Goal: Task Accomplishment & Management: Manage account settings

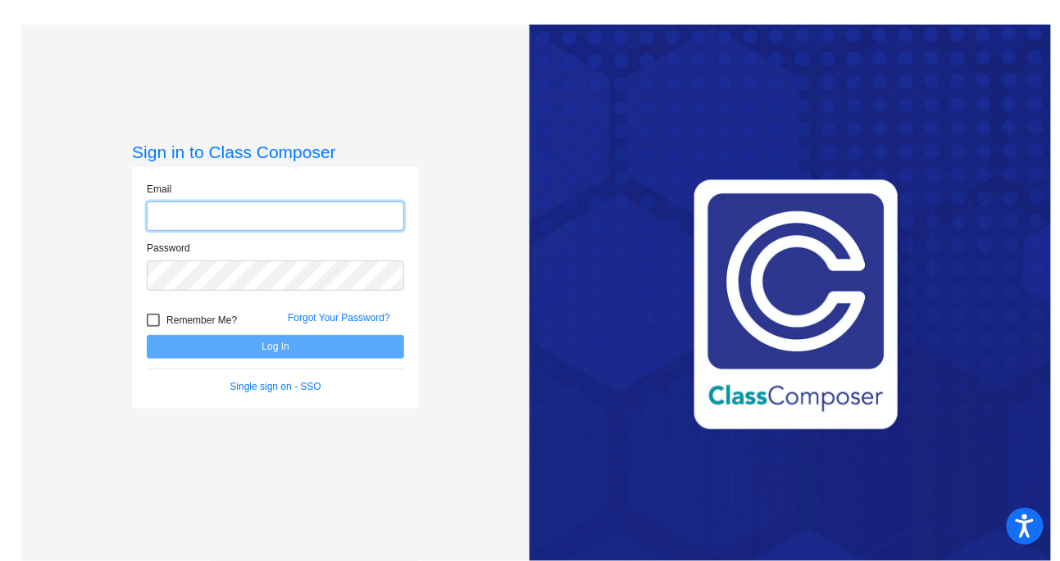
click at [236, 211] on input "email" at bounding box center [275, 217] width 257 height 30
type input "[PERSON_NAME][EMAIL_ADDRESS][PERSON_NAME][DOMAIN_NAME]"
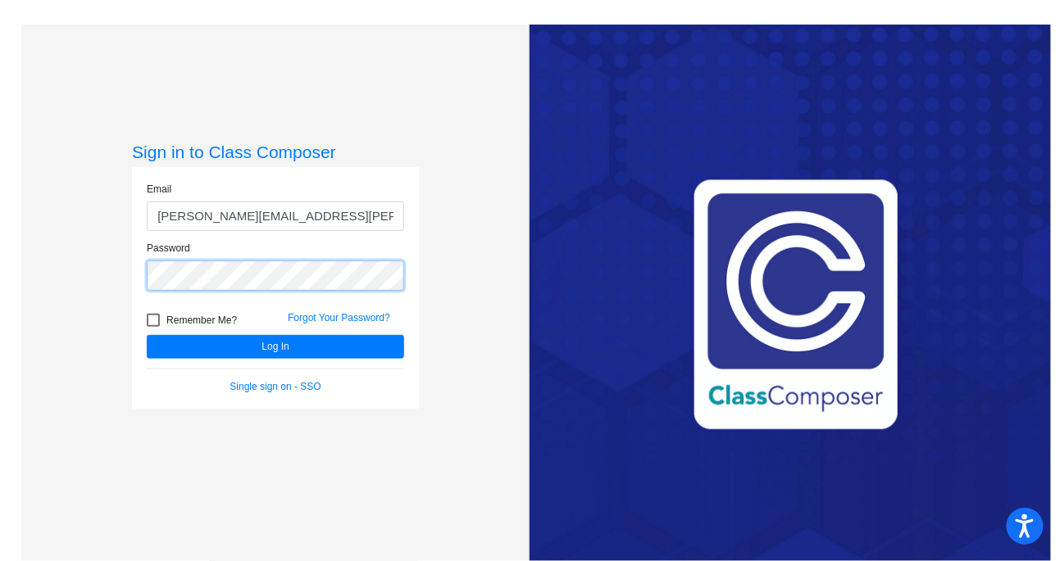
click at [147, 335] on button "Log In" at bounding box center [275, 347] width 257 height 24
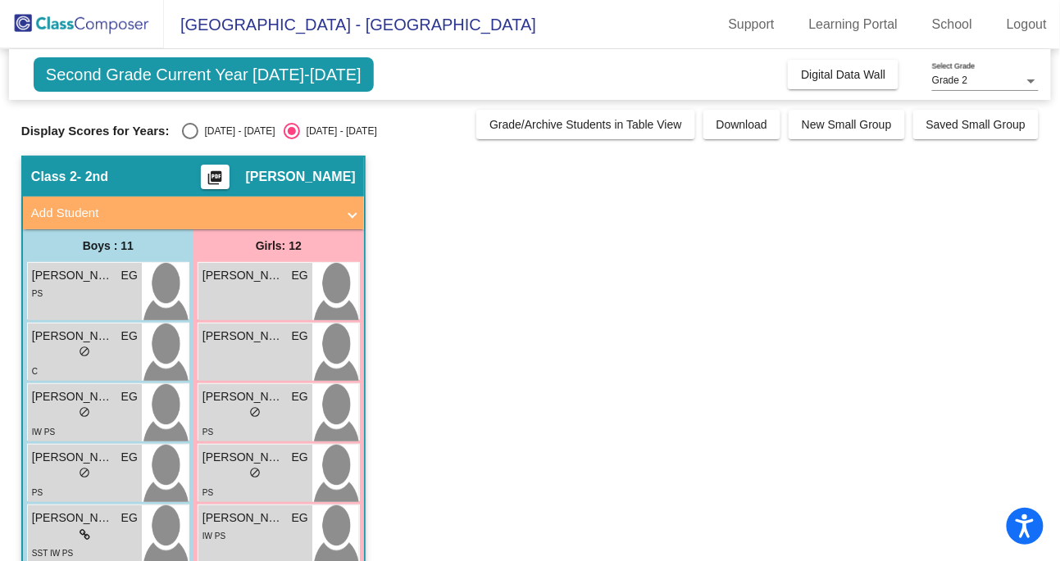
click at [198, 126] on div "[DATE] - [DATE]" at bounding box center [236, 131] width 77 height 15
click at [190, 139] on input "[DATE] - [DATE]" at bounding box center [189, 139] width 1 height 1
radio input "true"
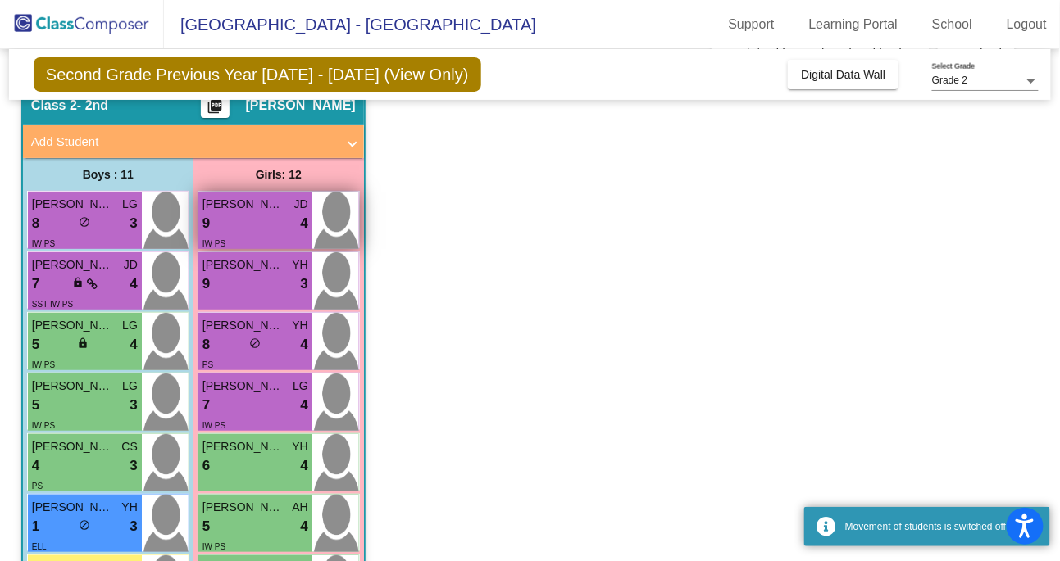
scroll to position [77, 0]
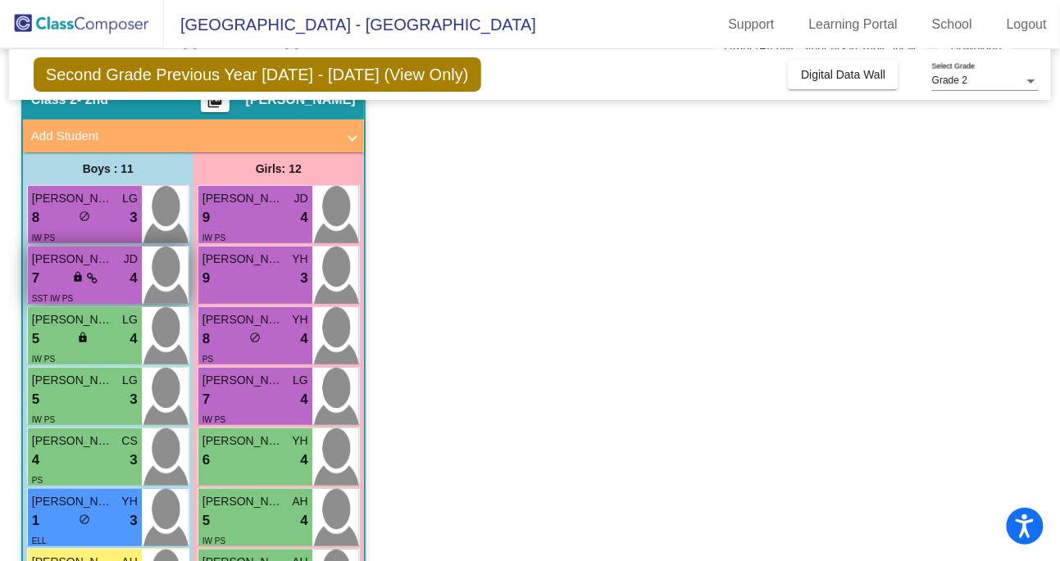
click at [102, 268] on div "7 lock do_not_disturb_alt 4" at bounding box center [85, 278] width 106 height 21
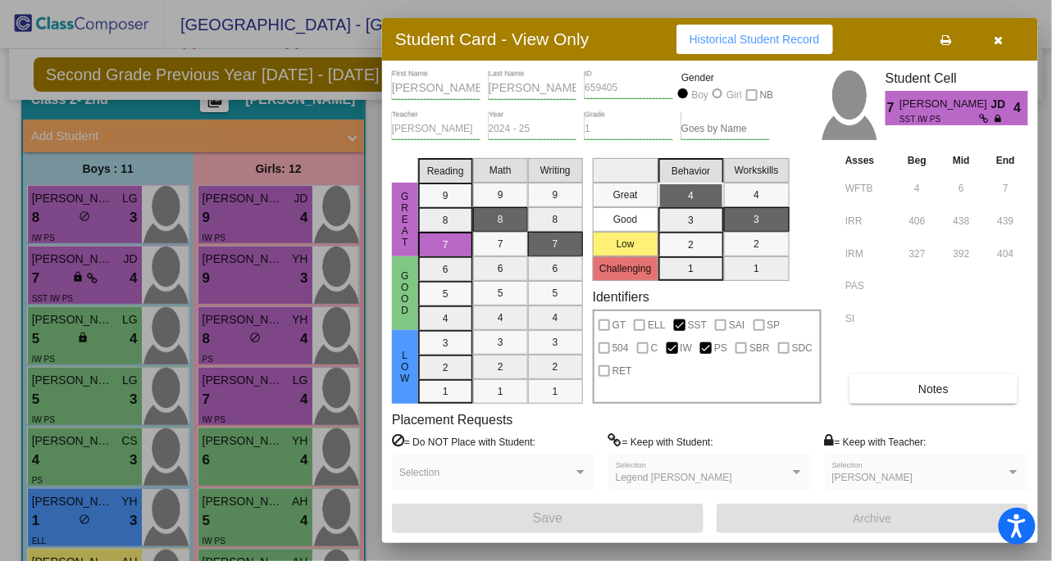
click at [896, 396] on button "Notes" at bounding box center [933, 390] width 168 height 30
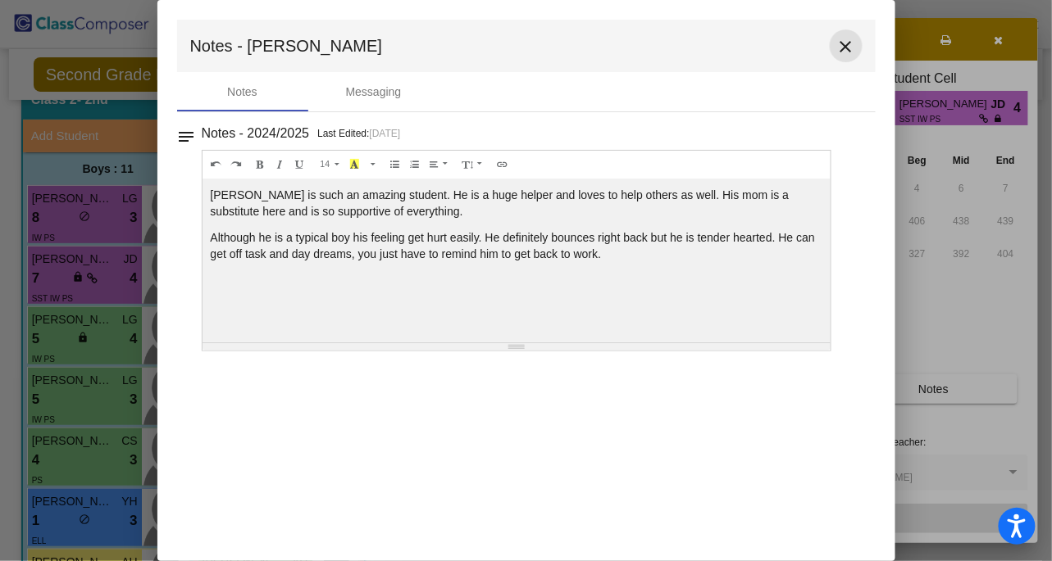
click at [844, 45] on mat-icon "close" at bounding box center [846, 47] width 20 height 20
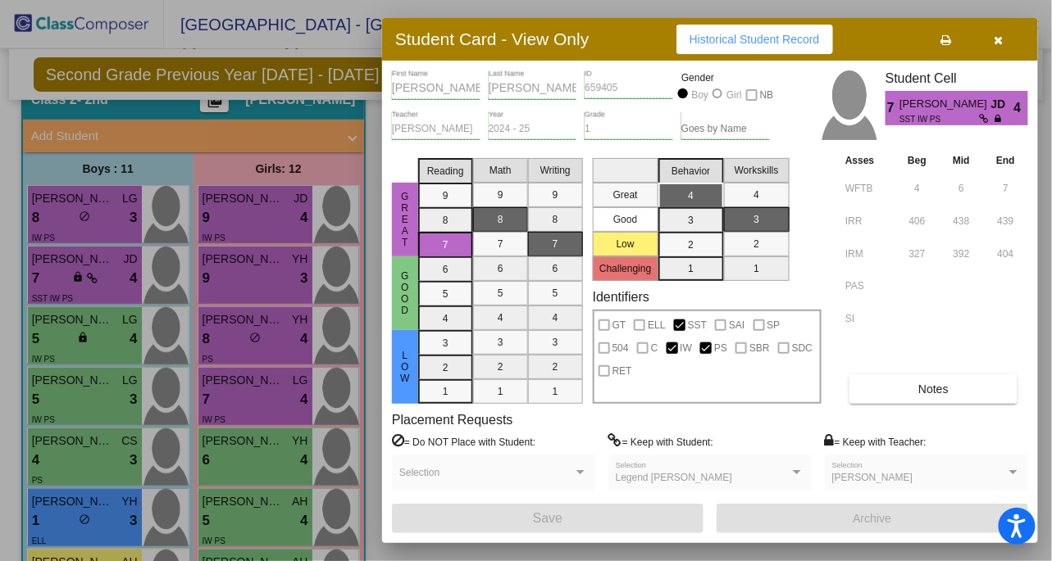
click at [994, 39] on icon "button" at bounding box center [998, 39] width 9 height 11
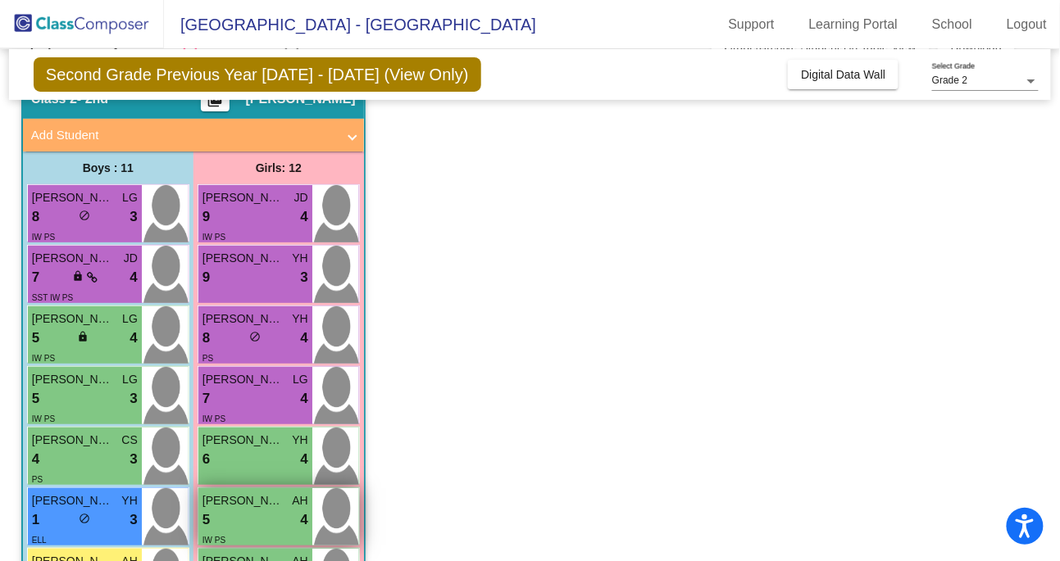
scroll to position [76, 0]
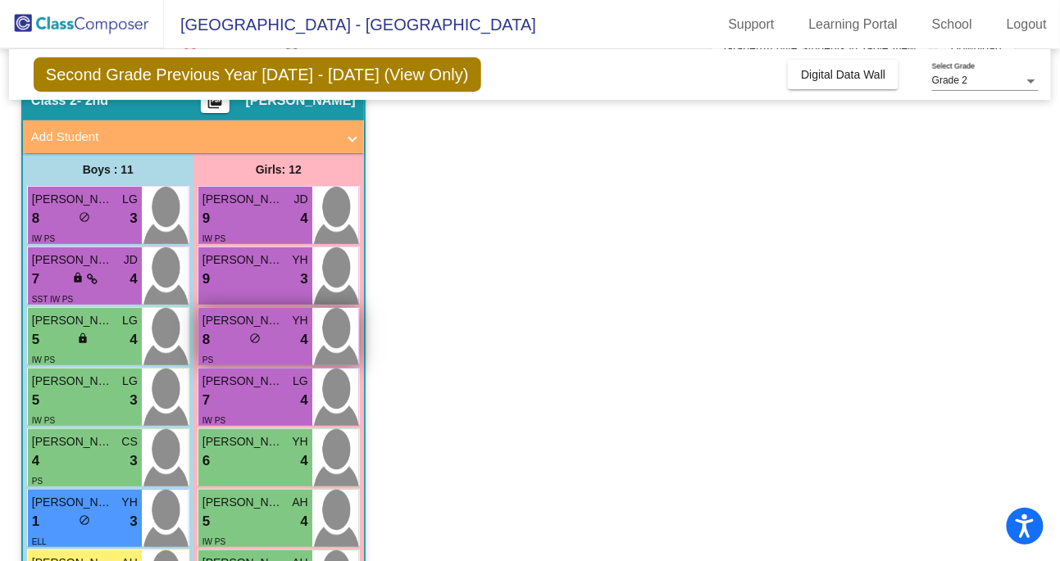
click at [225, 338] on div "8 lock do_not_disturb_alt 4" at bounding box center [255, 339] width 106 height 21
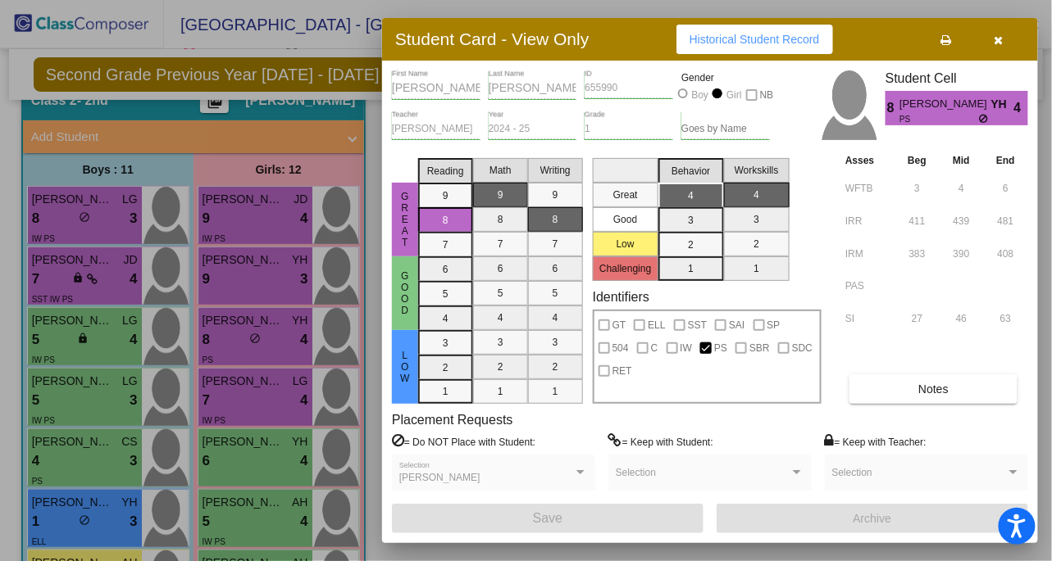
click at [994, 42] on icon "button" at bounding box center [998, 39] width 9 height 11
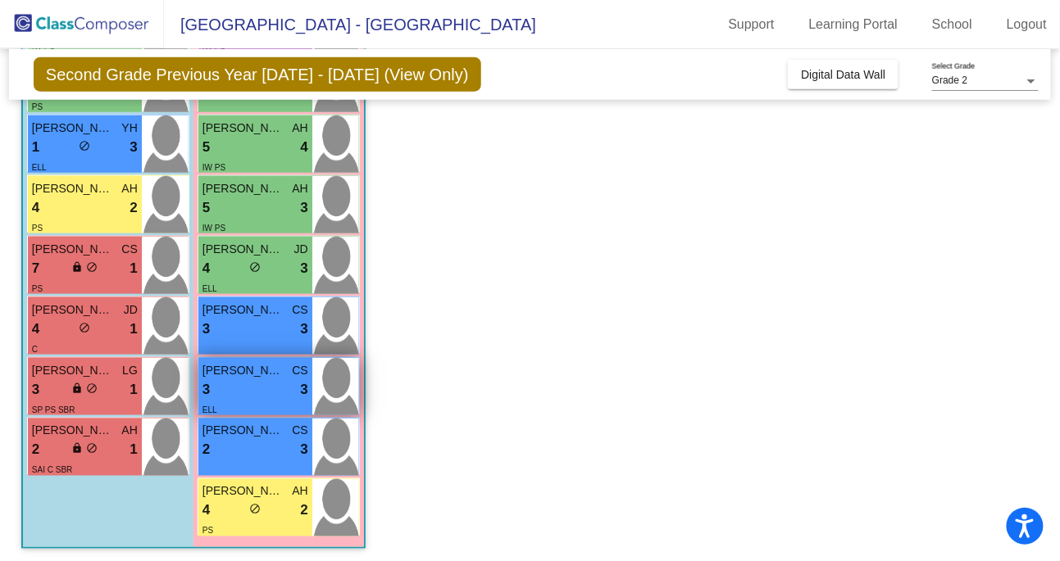
scroll to position [454, 0]
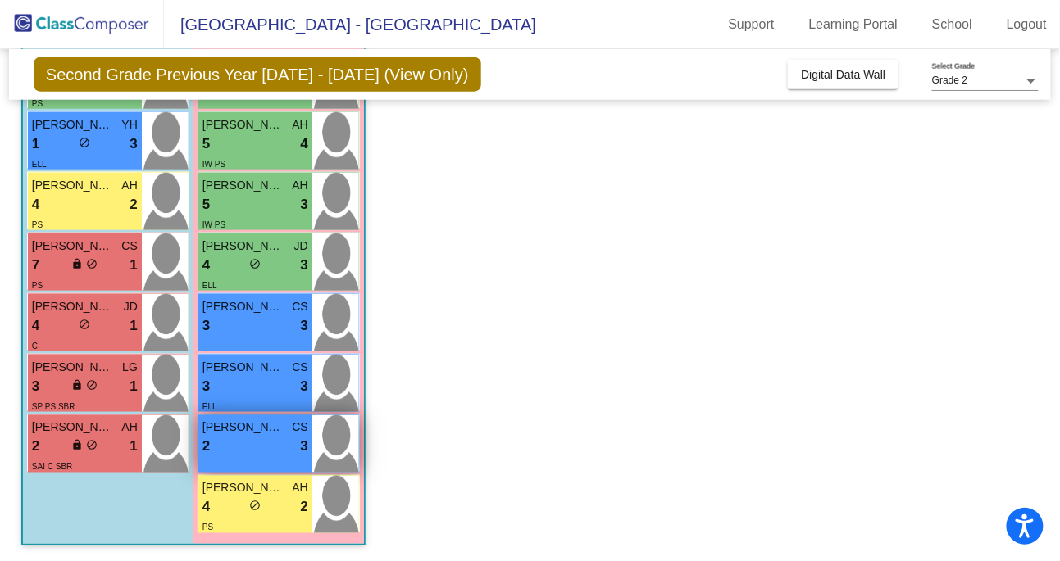
click at [249, 448] on div "2 lock do_not_disturb_alt 3" at bounding box center [255, 447] width 106 height 21
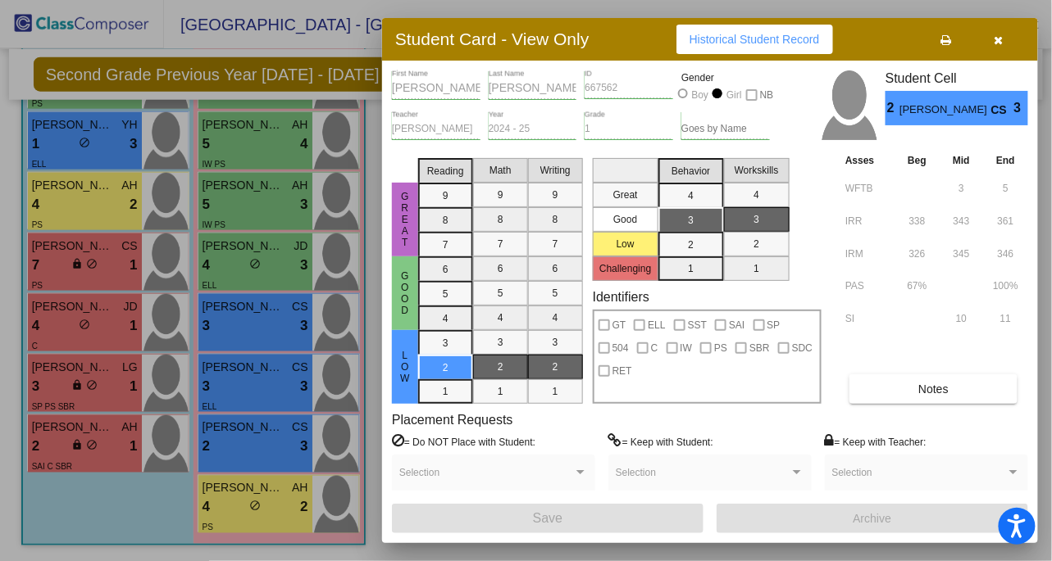
click at [875, 382] on button "Notes" at bounding box center [933, 390] width 168 height 30
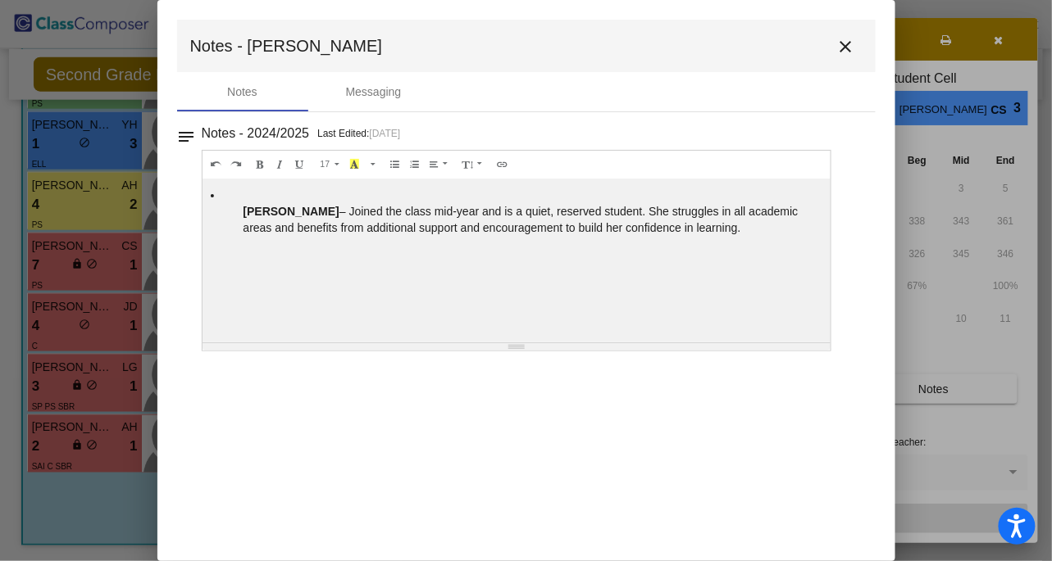
click at [842, 45] on mat-icon "close" at bounding box center [846, 47] width 20 height 20
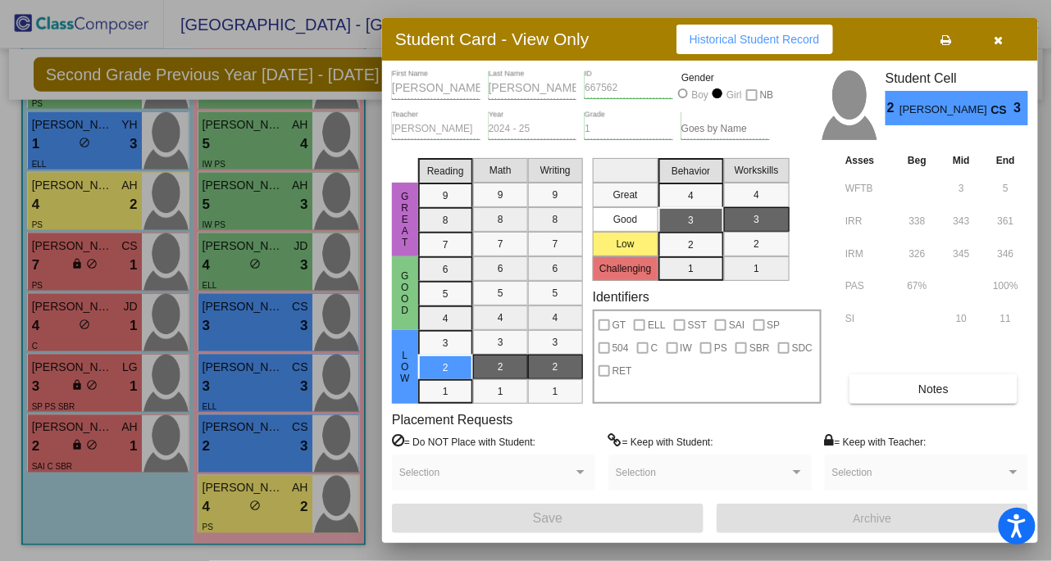
click at [993, 39] on button "button" at bounding box center [998, 40] width 52 height 30
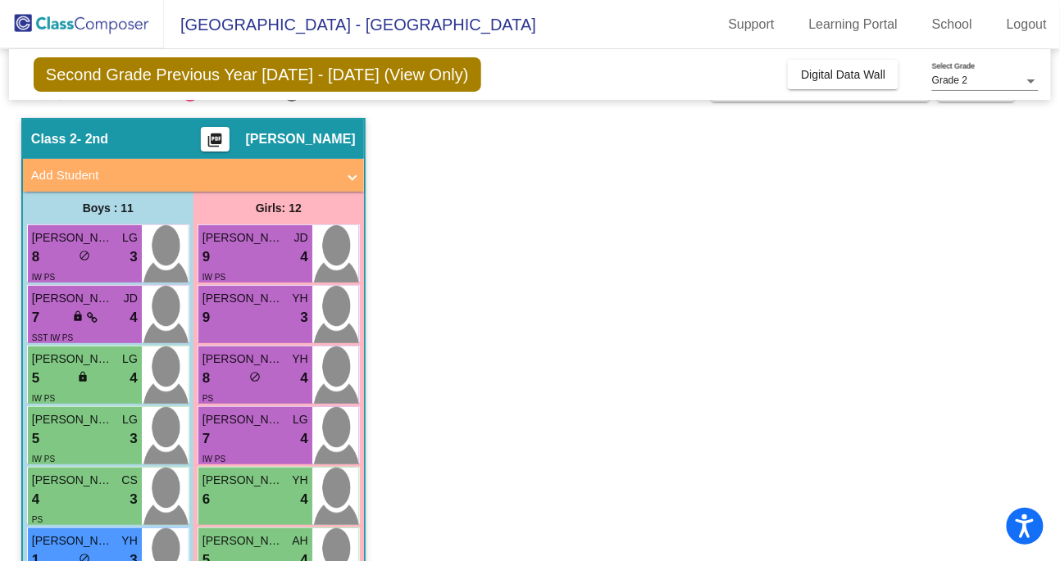
scroll to position [0, 0]
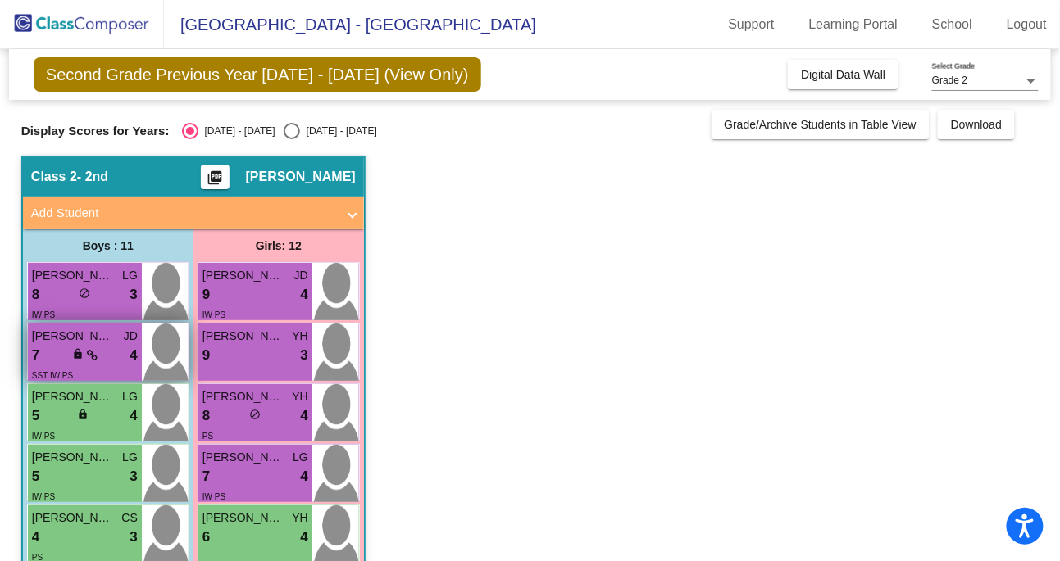
click at [89, 363] on div "lock do_not_disturb_alt" at bounding box center [84, 356] width 25 height 17
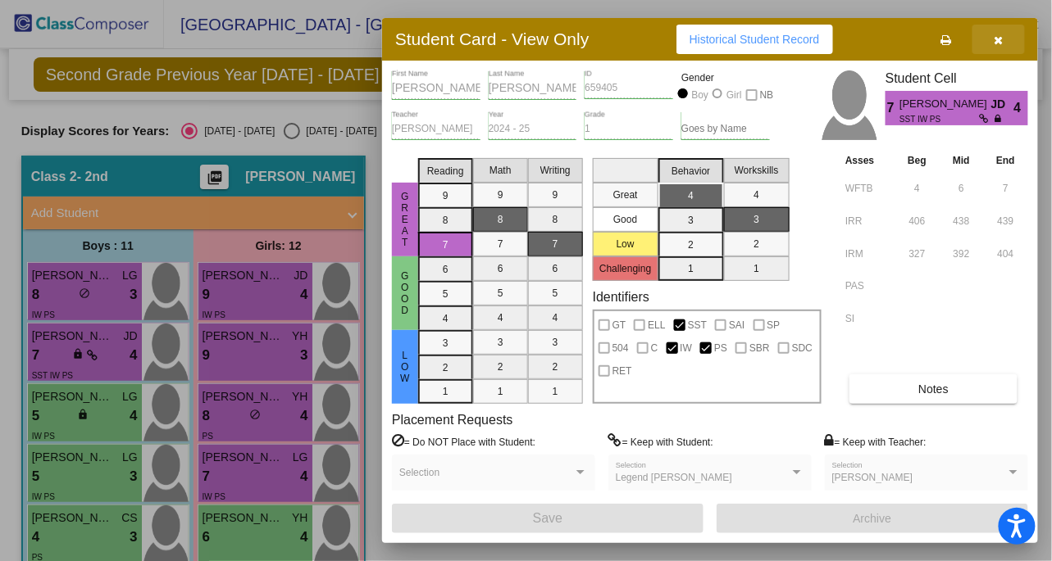
click at [1004, 39] on button "button" at bounding box center [998, 40] width 52 height 30
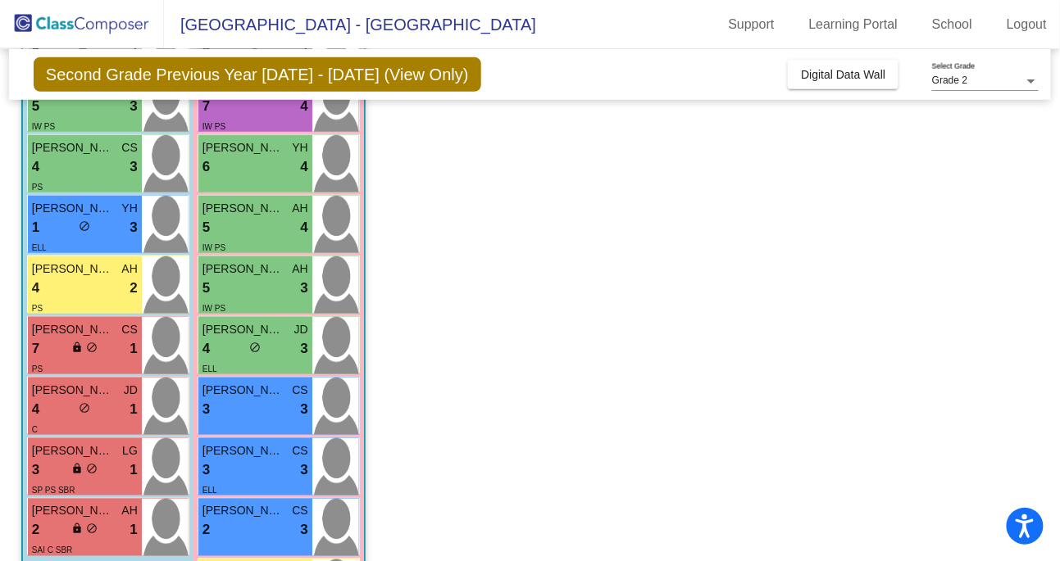
scroll to position [374, 0]
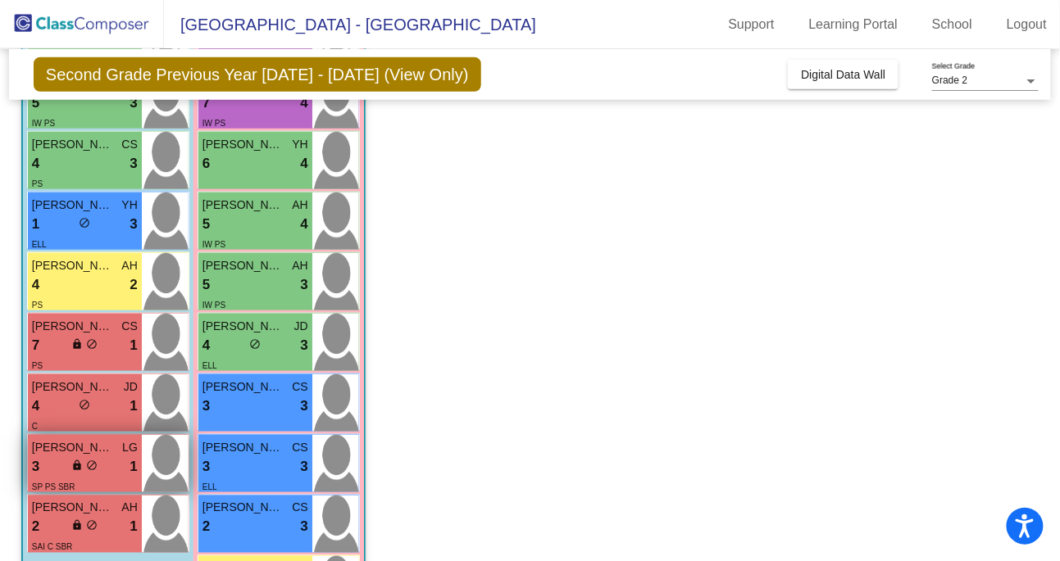
click at [101, 480] on div "SP PS SBR" at bounding box center [85, 486] width 106 height 17
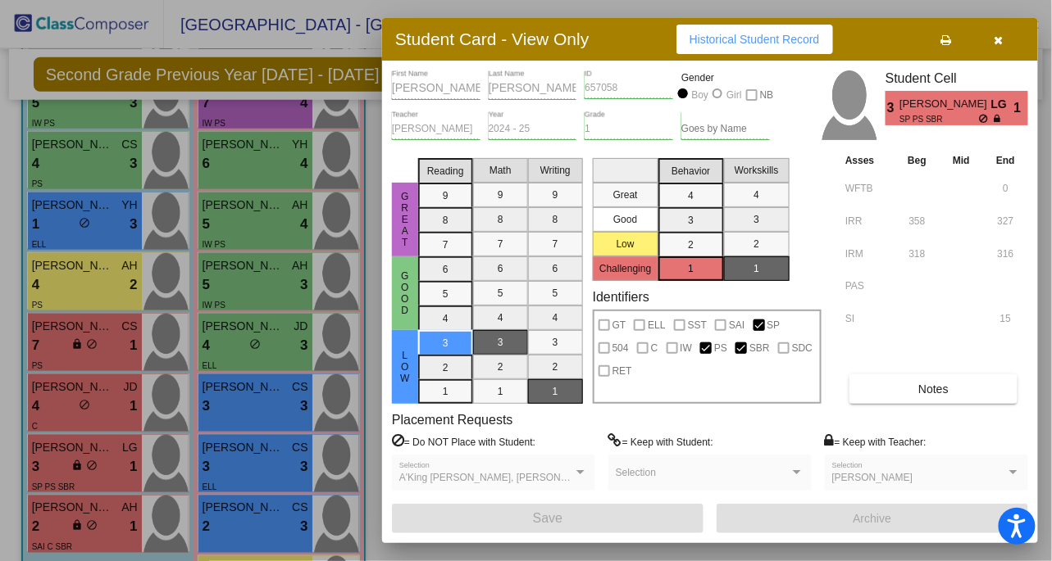
click at [1004, 43] on button "button" at bounding box center [998, 40] width 52 height 30
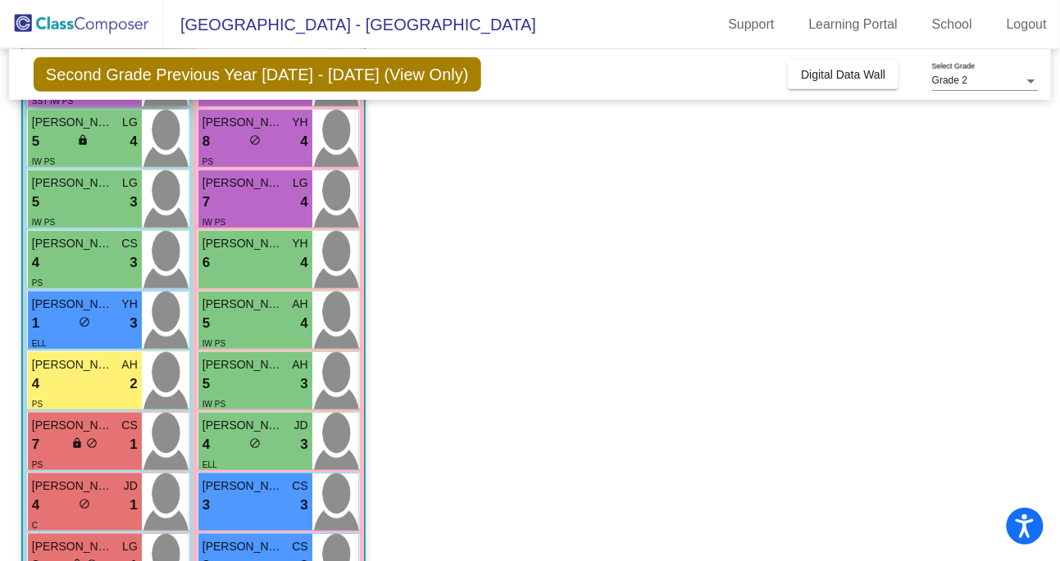
scroll to position [0, 0]
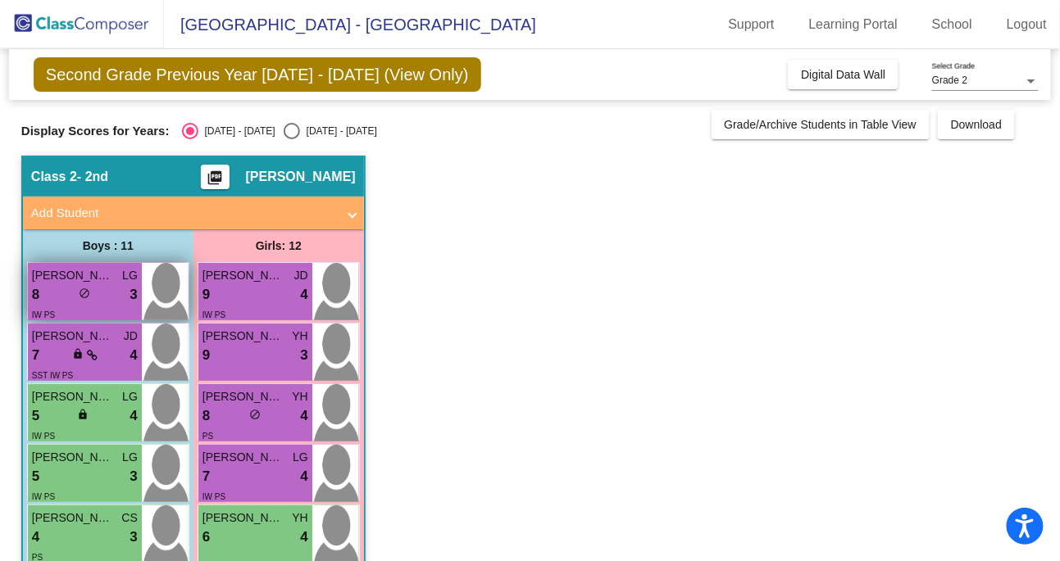
click at [45, 290] on div "8 lock do_not_disturb_alt 3" at bounding box center [85, 294] width 106 height 21
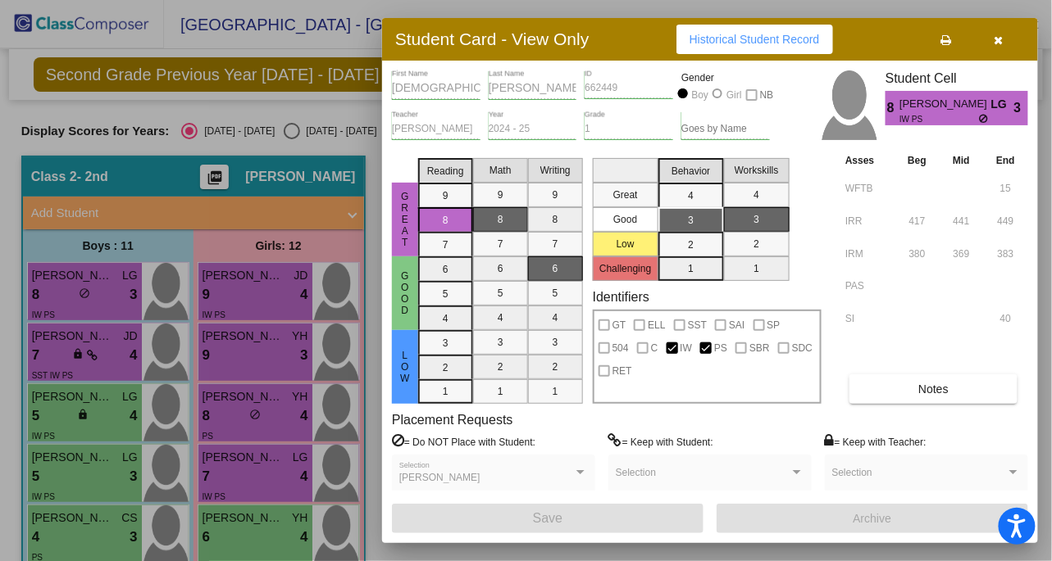
click at [997, 39] on icon "button" at bounding box center [998, 39] width 9 height 11
